Goal: Information Seeking & Learning: Learn about a topic

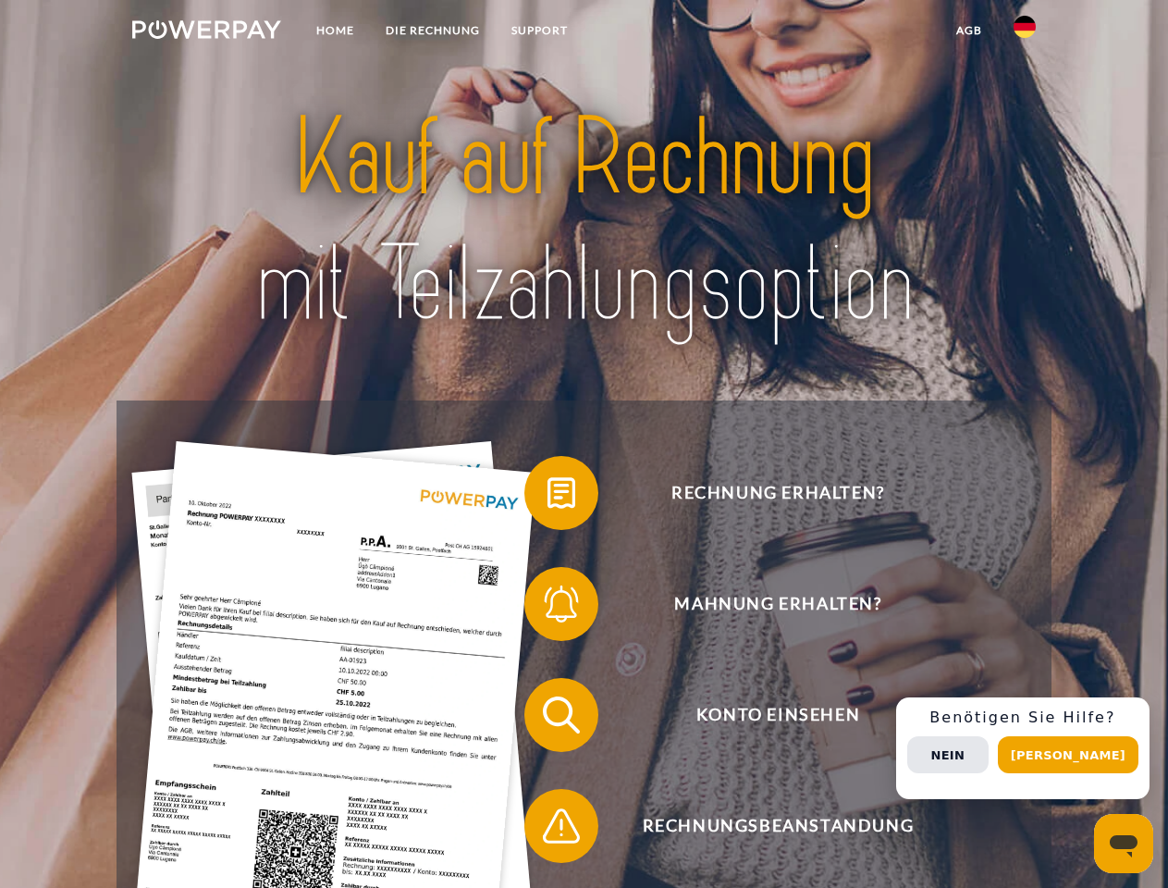
click at [206, 32] on img at bounding box center [206, 29] width 149 height 18
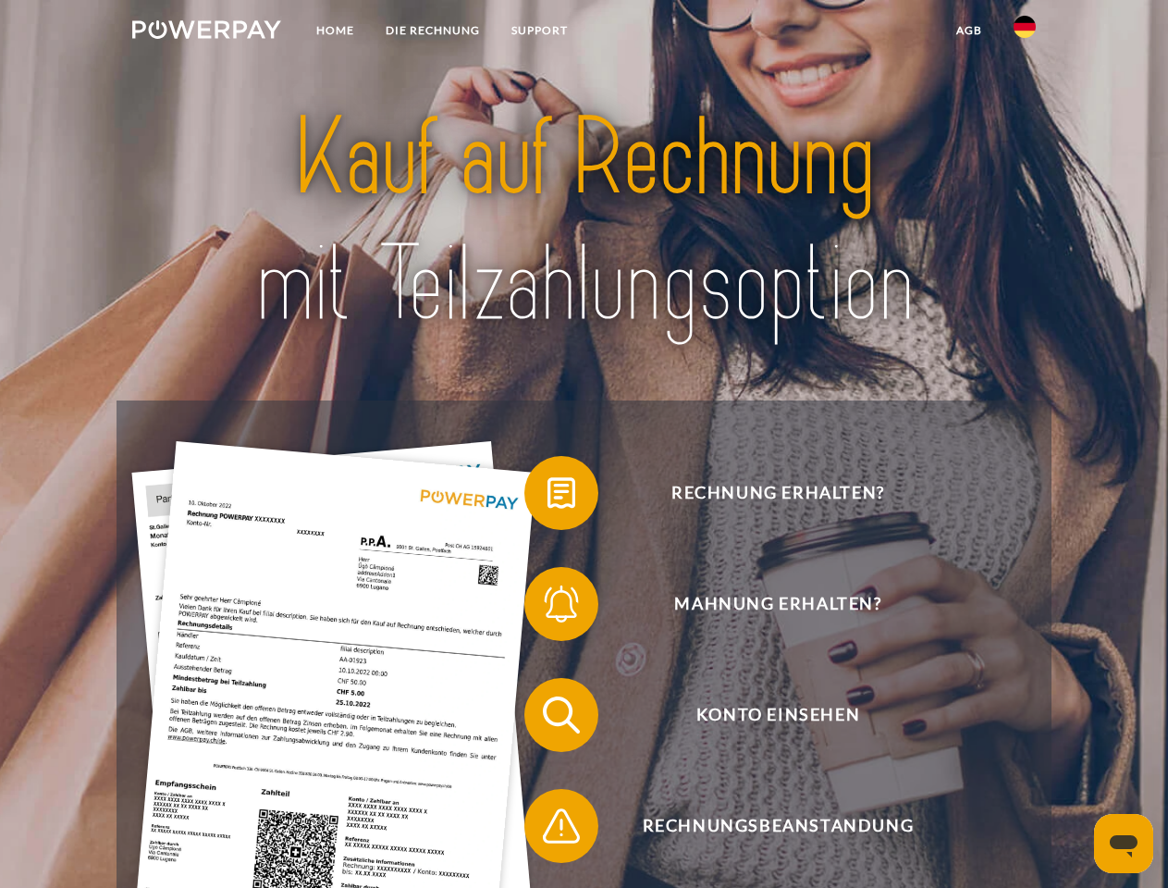
click at [1025, 32] on img at bounding box center [1024, 27] width 22 height 22
click at [968, 31] on link "agb" at bounding box center [968, 30] width 57 height 33
click at [547, 497] on span at bounding box center [533, 493] width 92 height 92
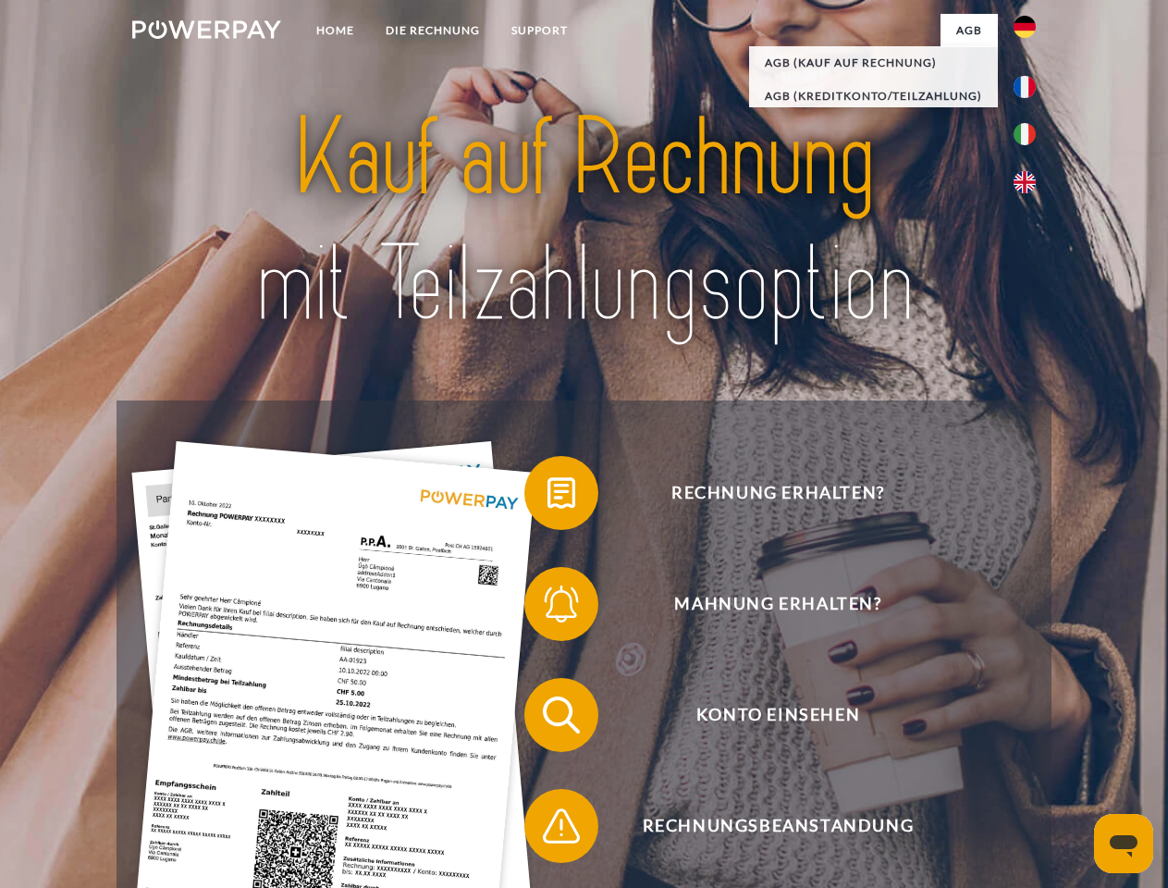
click at [547, 608] on span at bounding box center [533, 604] width 92 height 92
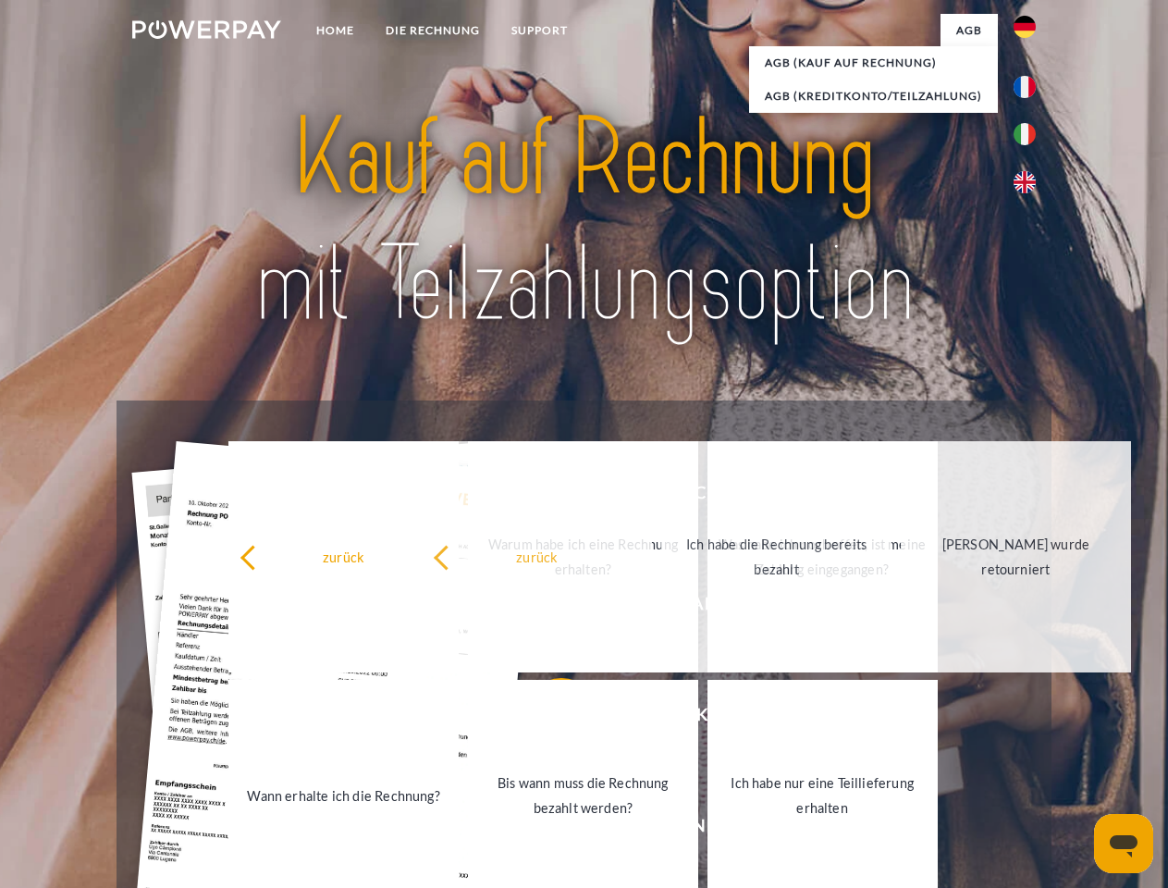
click at [547, 718] on link "Bis wann muss die Rechnung bezahlt werden?" at bounding box center [583, 795] width 230 height 231
click at [547, 829] on span at bounding box center [533, 825] width 92 height 92
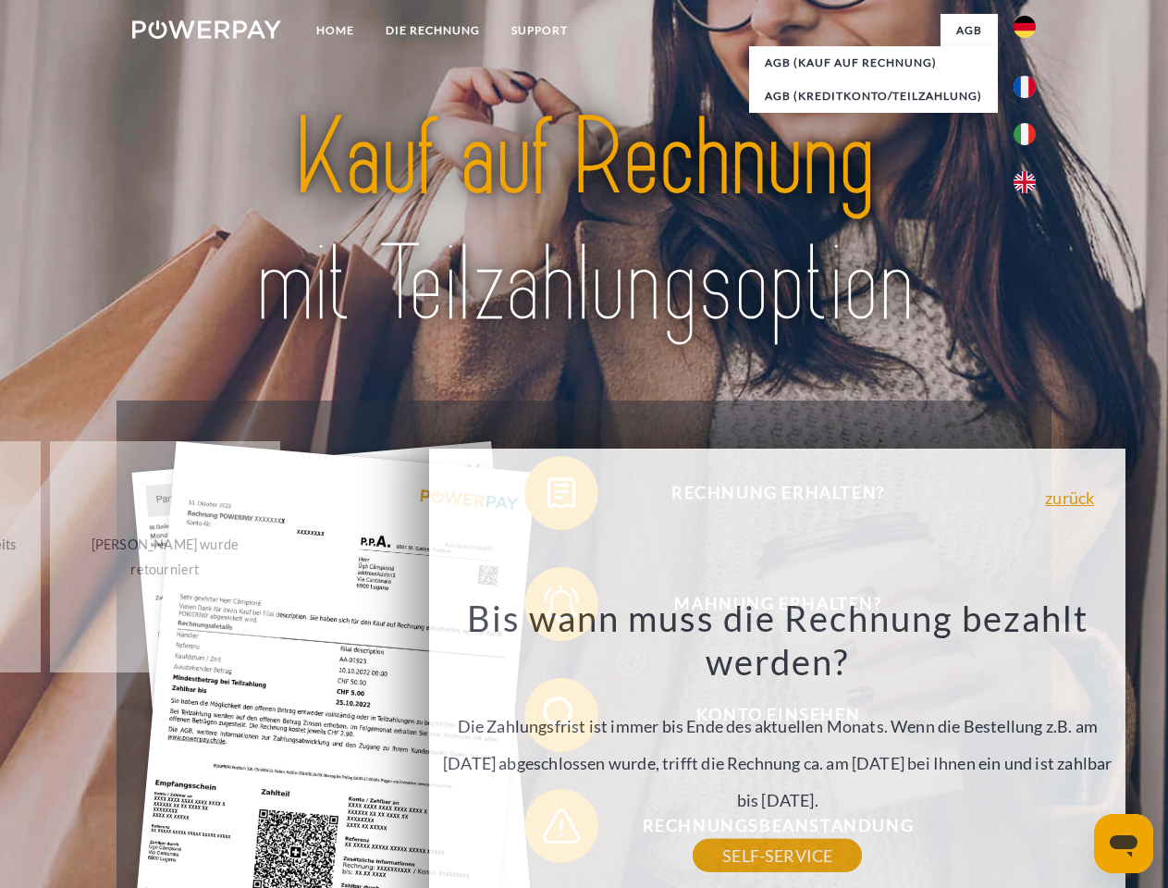
click at [1029, 748] on div "Rechnung erhalten? Mahnung erhalten? Konto einsehen" at bounding box center [584, 770] width 934 height 740
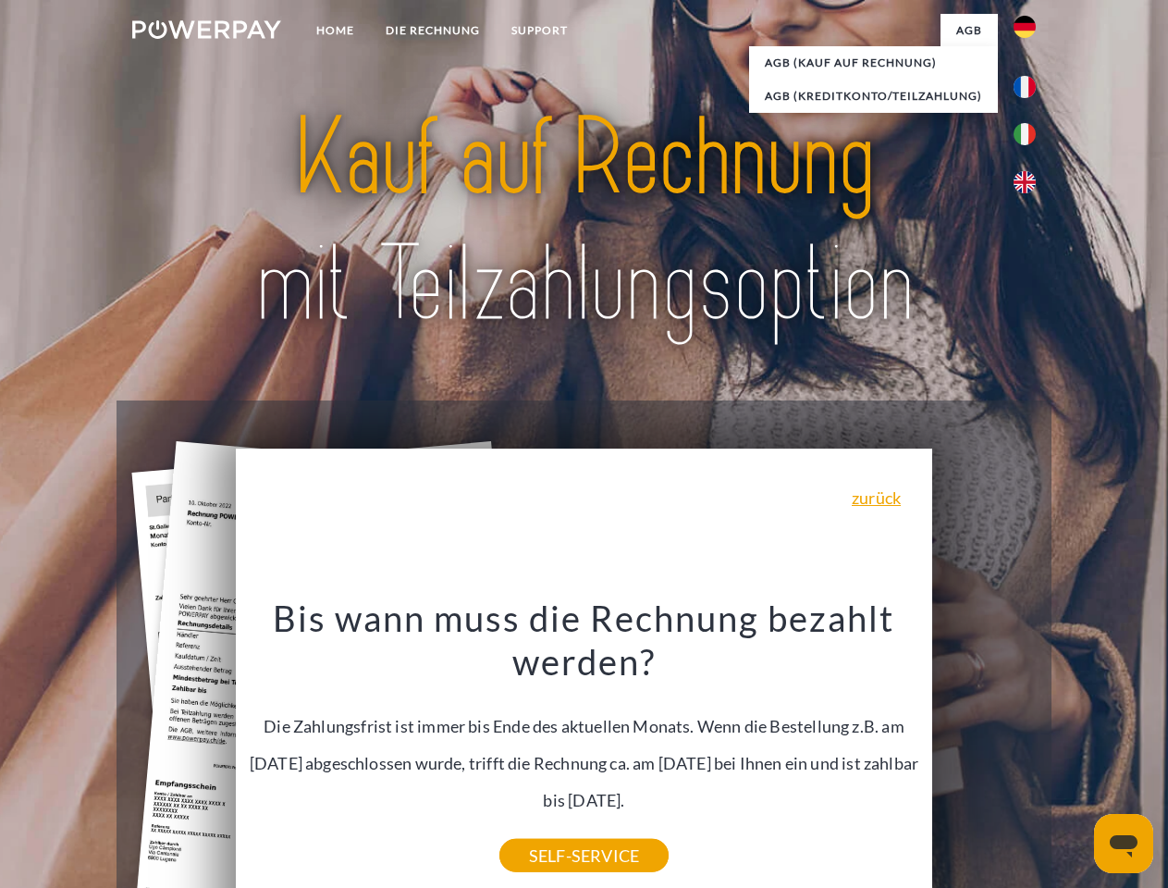
click at [984, 752] on span "Konto einsehen" at bounding box center [777, 715] width 453 height 74
click at [1074, 755] on header "Home DIE RECHNUNG SUPPORT" at bounding box center [584, 638] width 1168 height 1277
